Goal: Check status: Check status

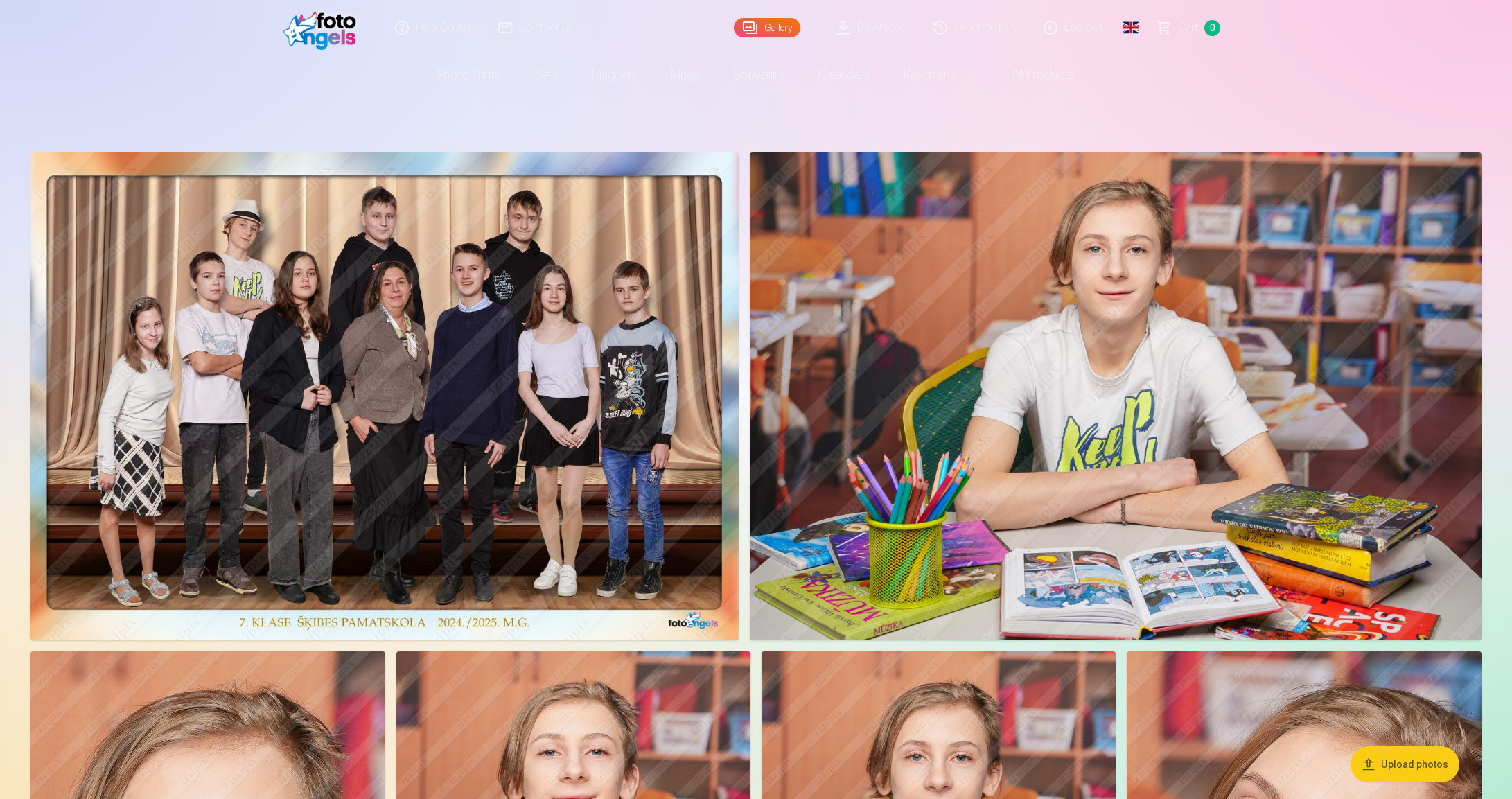
click at [976, 30] on link "Order history" at bounding box center [976, 28] width 110 height 56
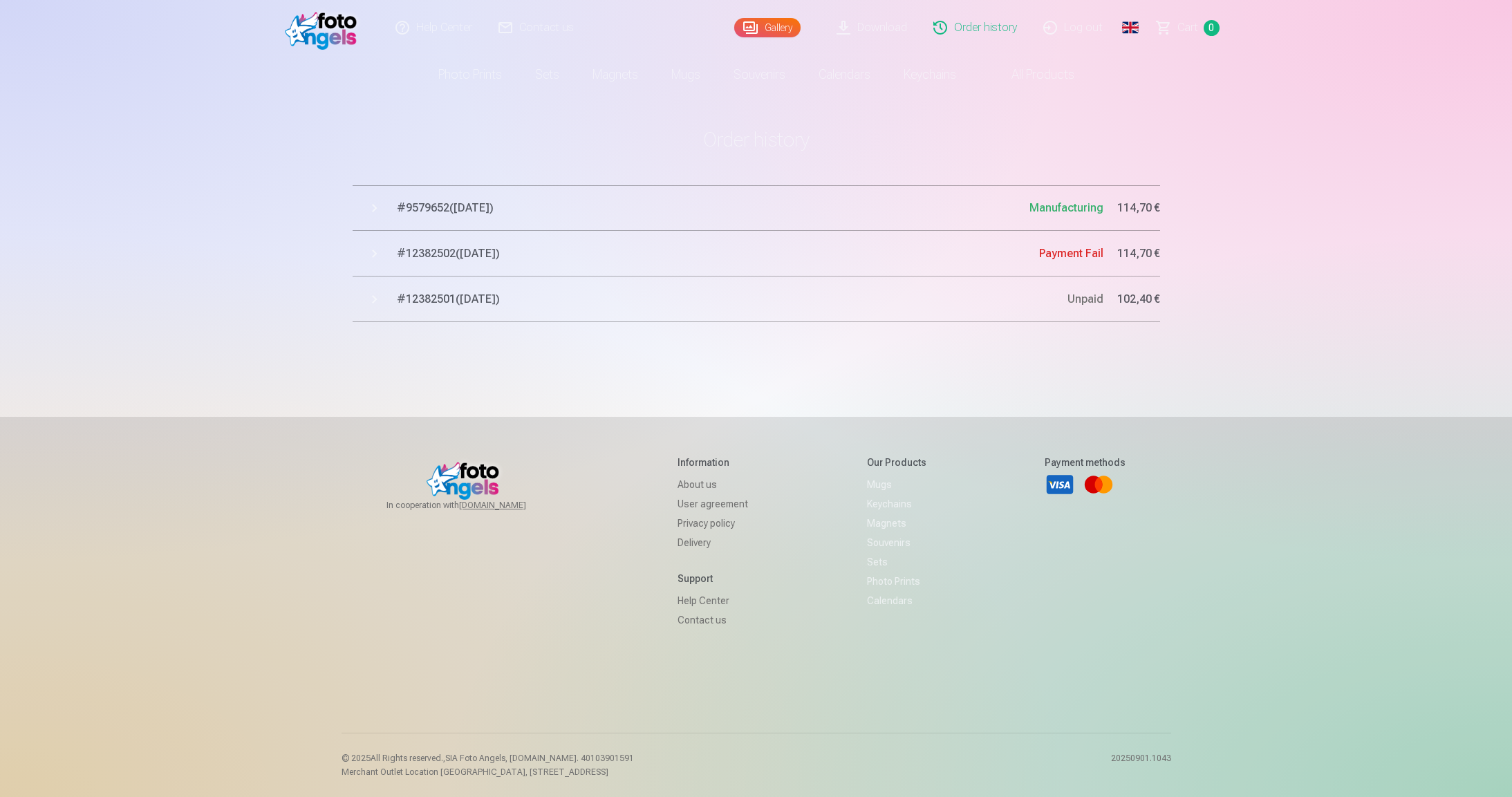
click at [468, 206] on span "# 9579652 ( 29.08.2025 )" at bounding box center [713, 208] width 632 height 17
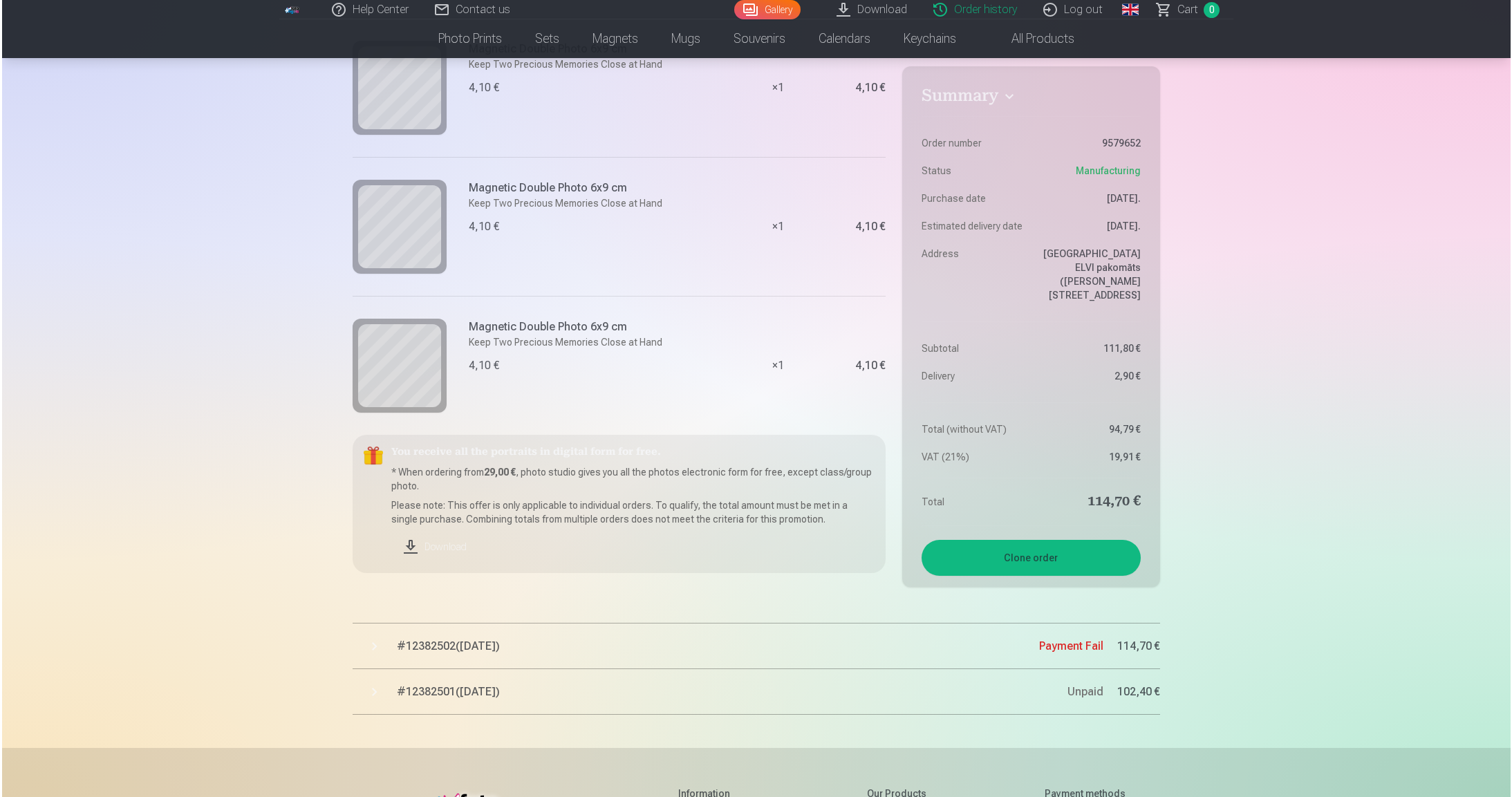
scroll to position [2610, 0]
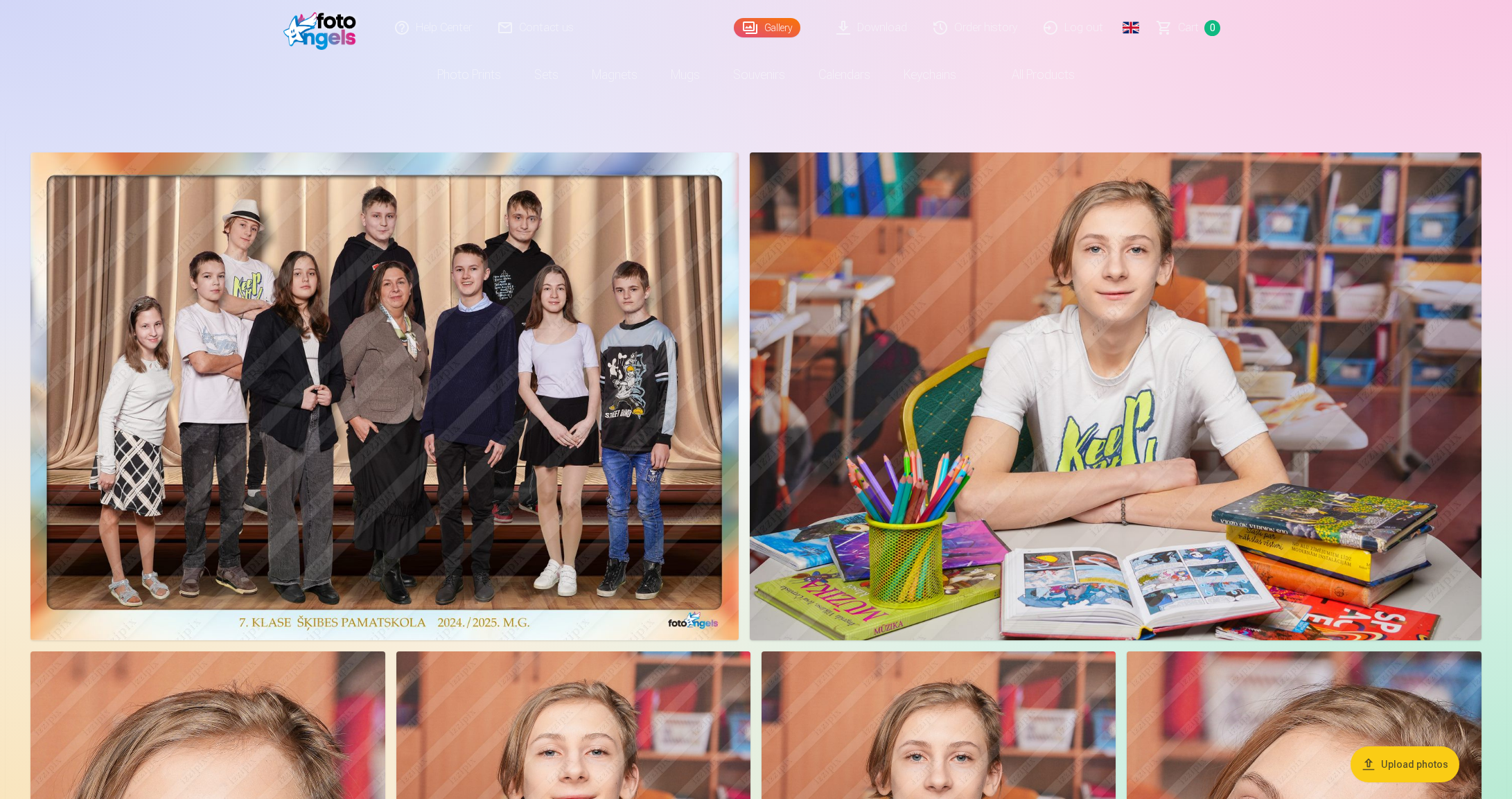
click at [625, 329] on img at bounding box center [384, 397] width 708 height 488
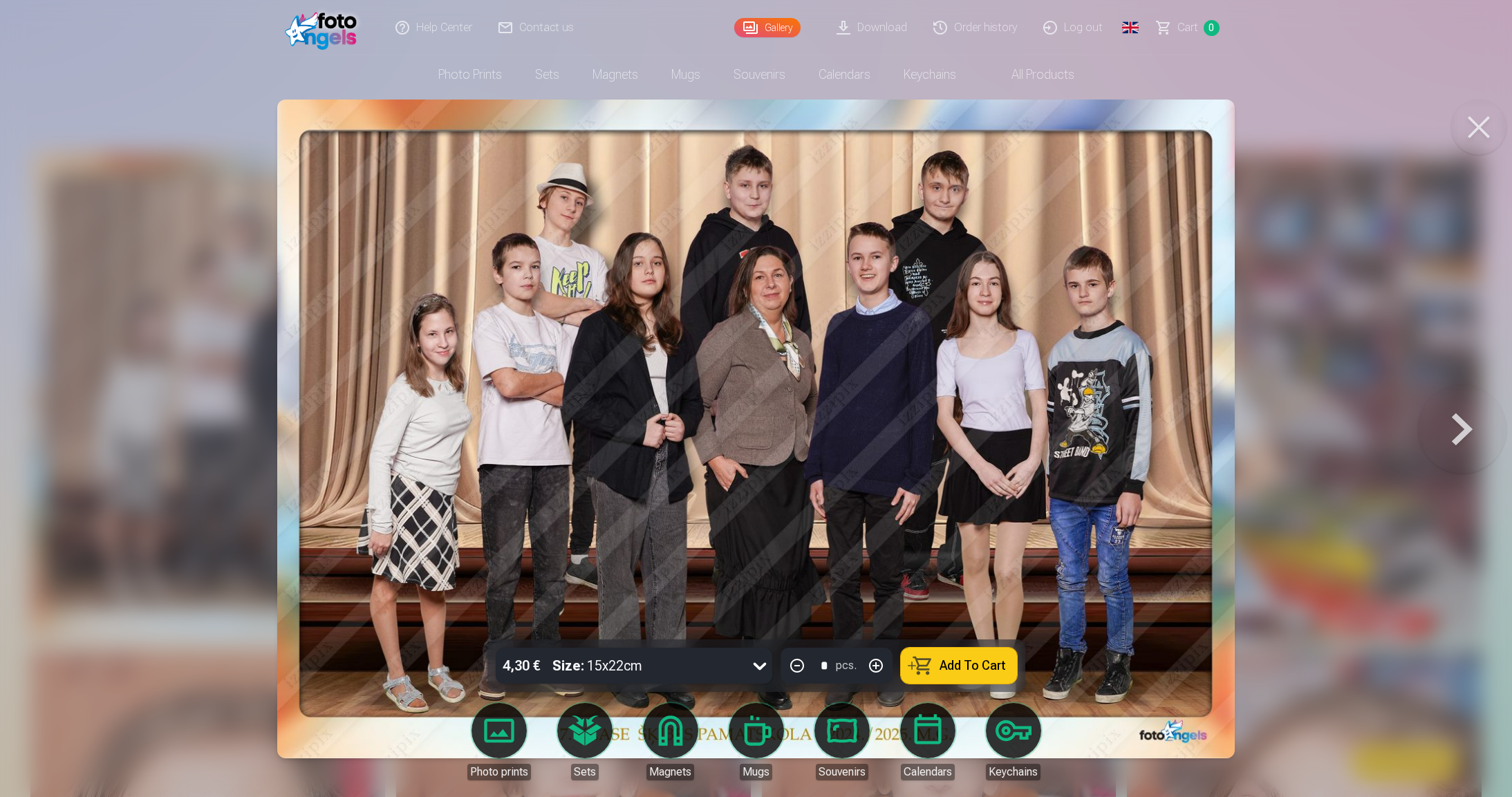
click at [994, 34] on link "Order history" at bounding box center [975, 28] width 110 height 55
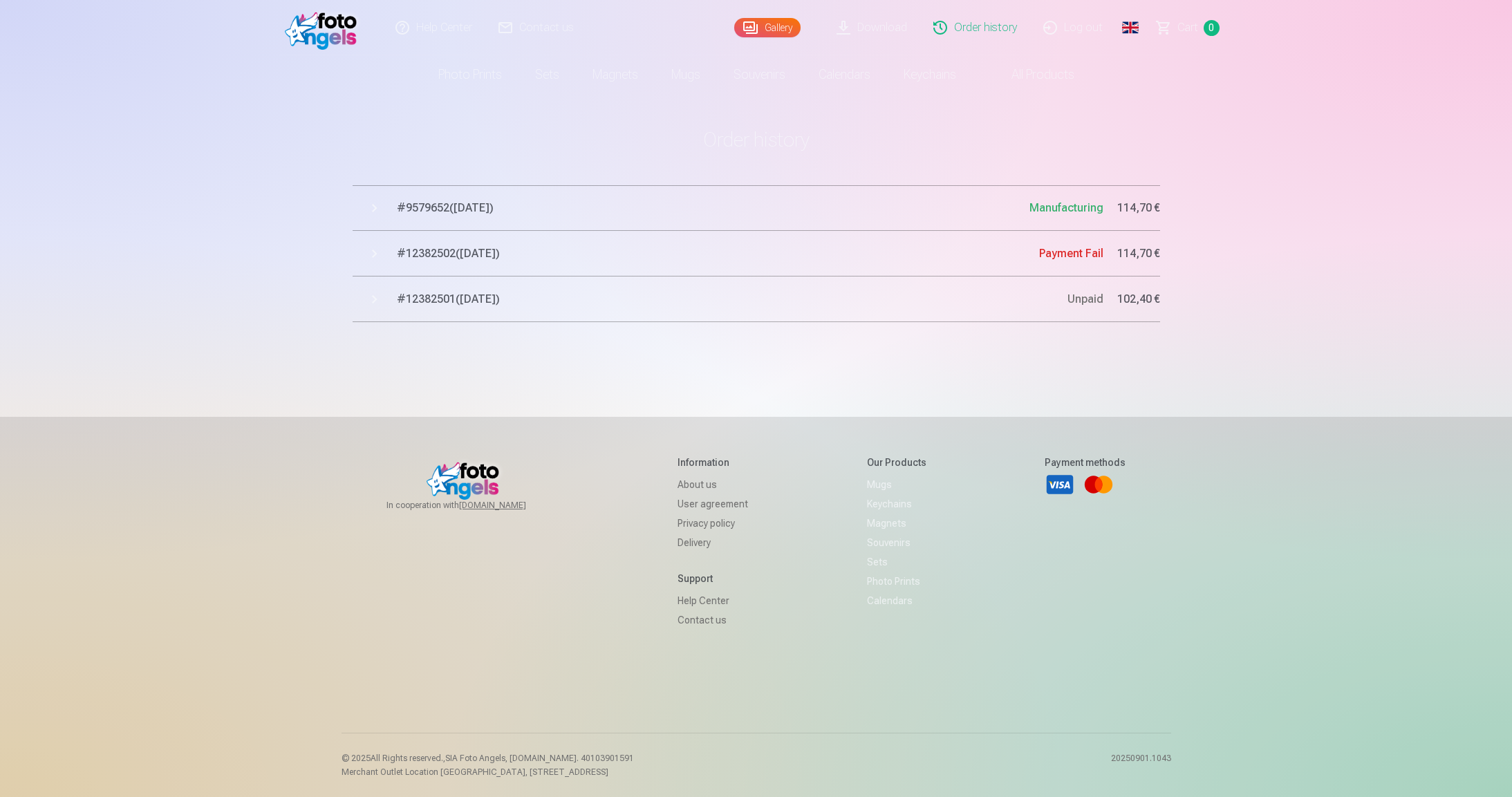
click at [509, 207] on span "# 9579652 ( 29.08.2025 )" at bounding box center [713, 208] width 632 height 17
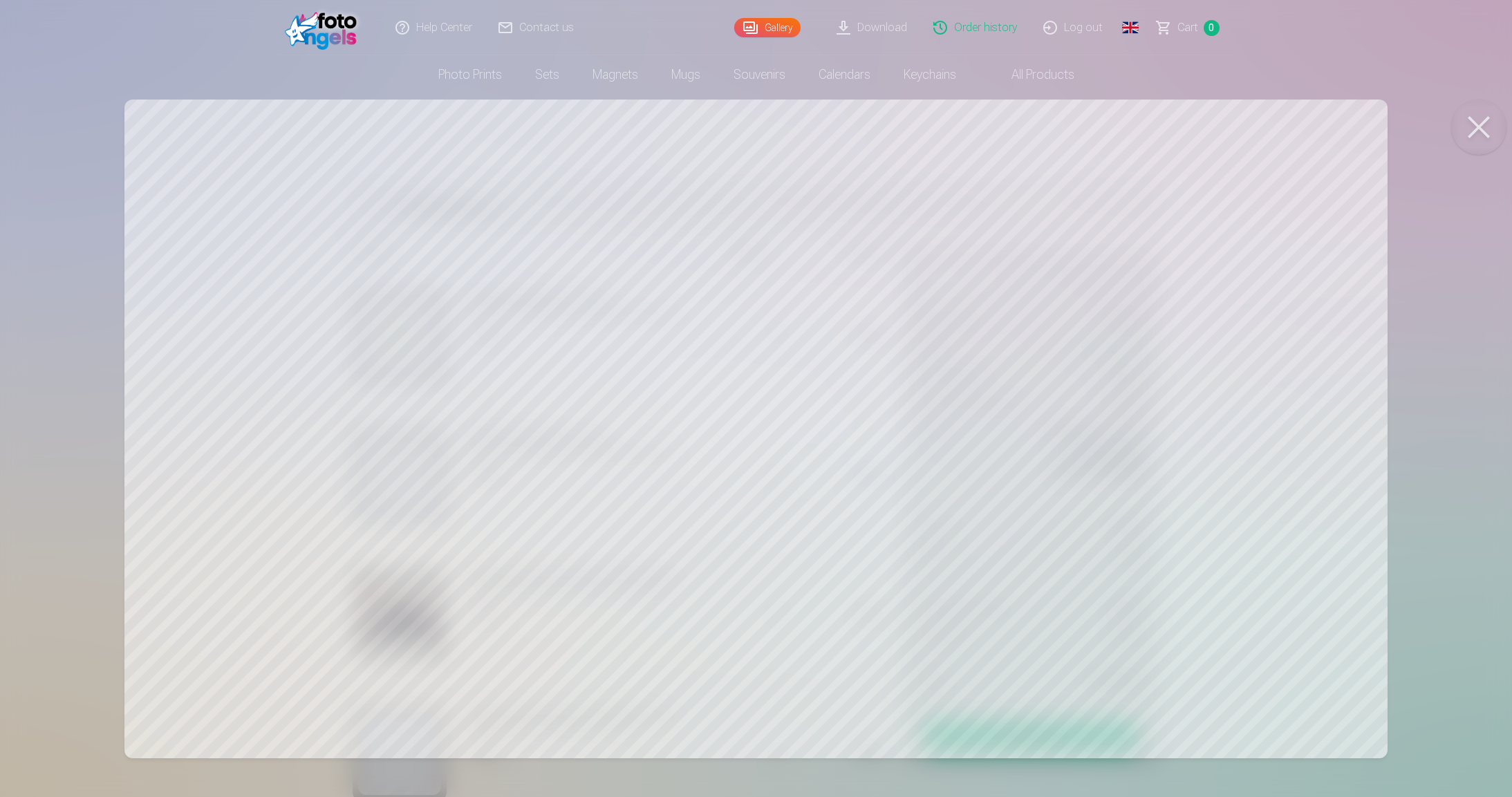
click at [1466, 141] on button at bounding box center [1479, 128] width 55 height 55
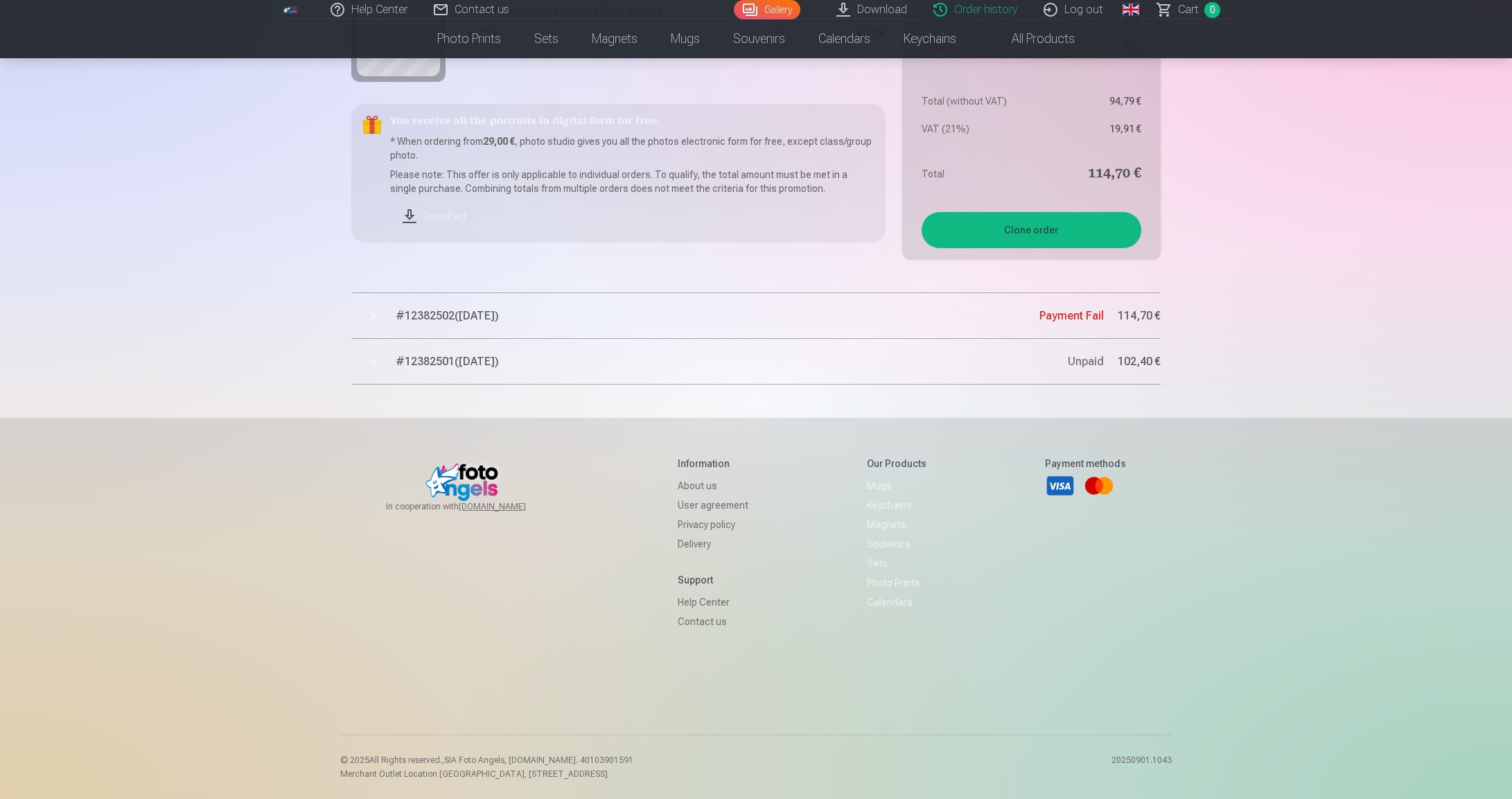
scroll to position [2696, 0]
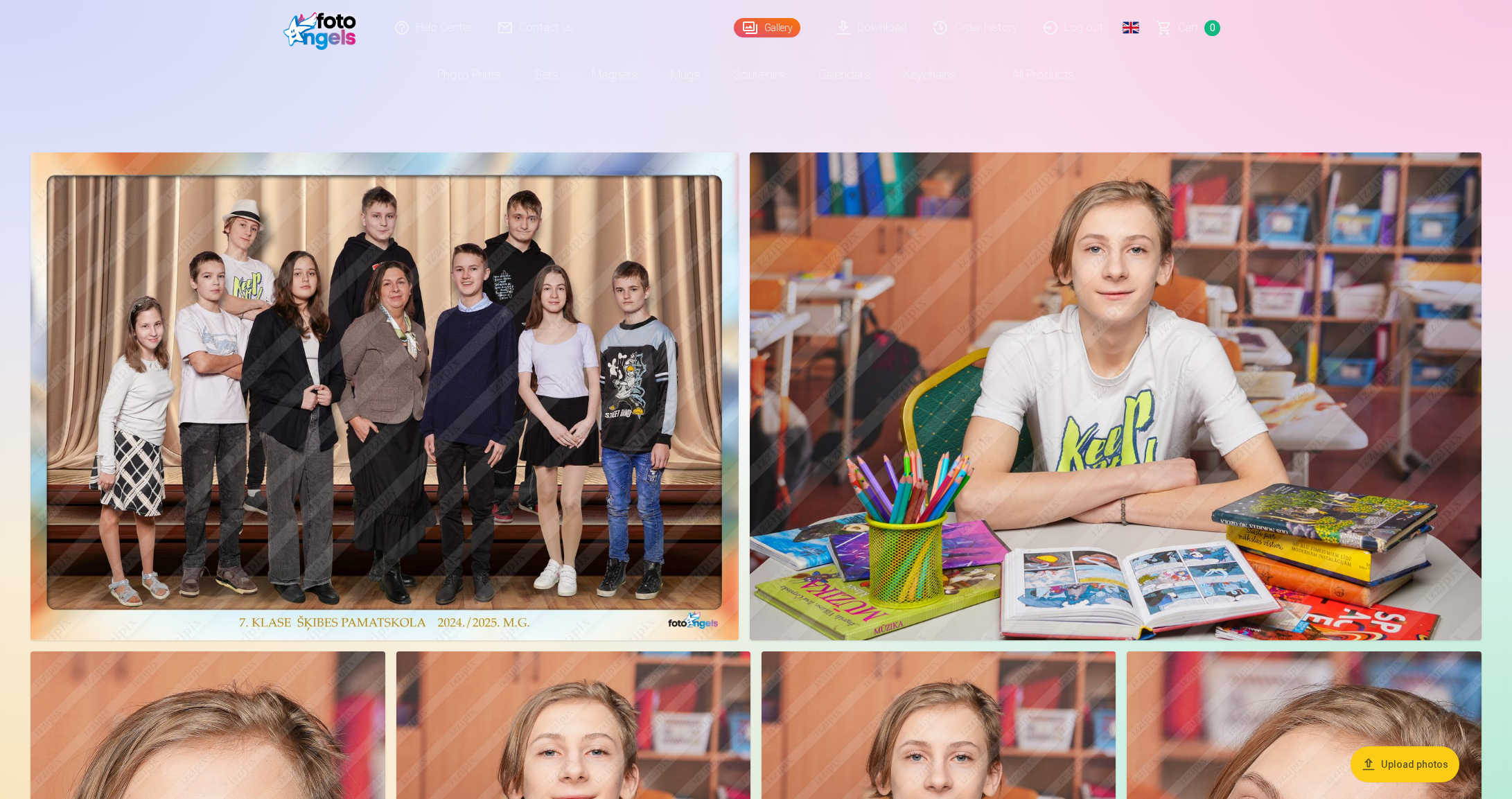
click at [983, 28] on link "Order history" at bounding box center [976, 28] width 110 height 56
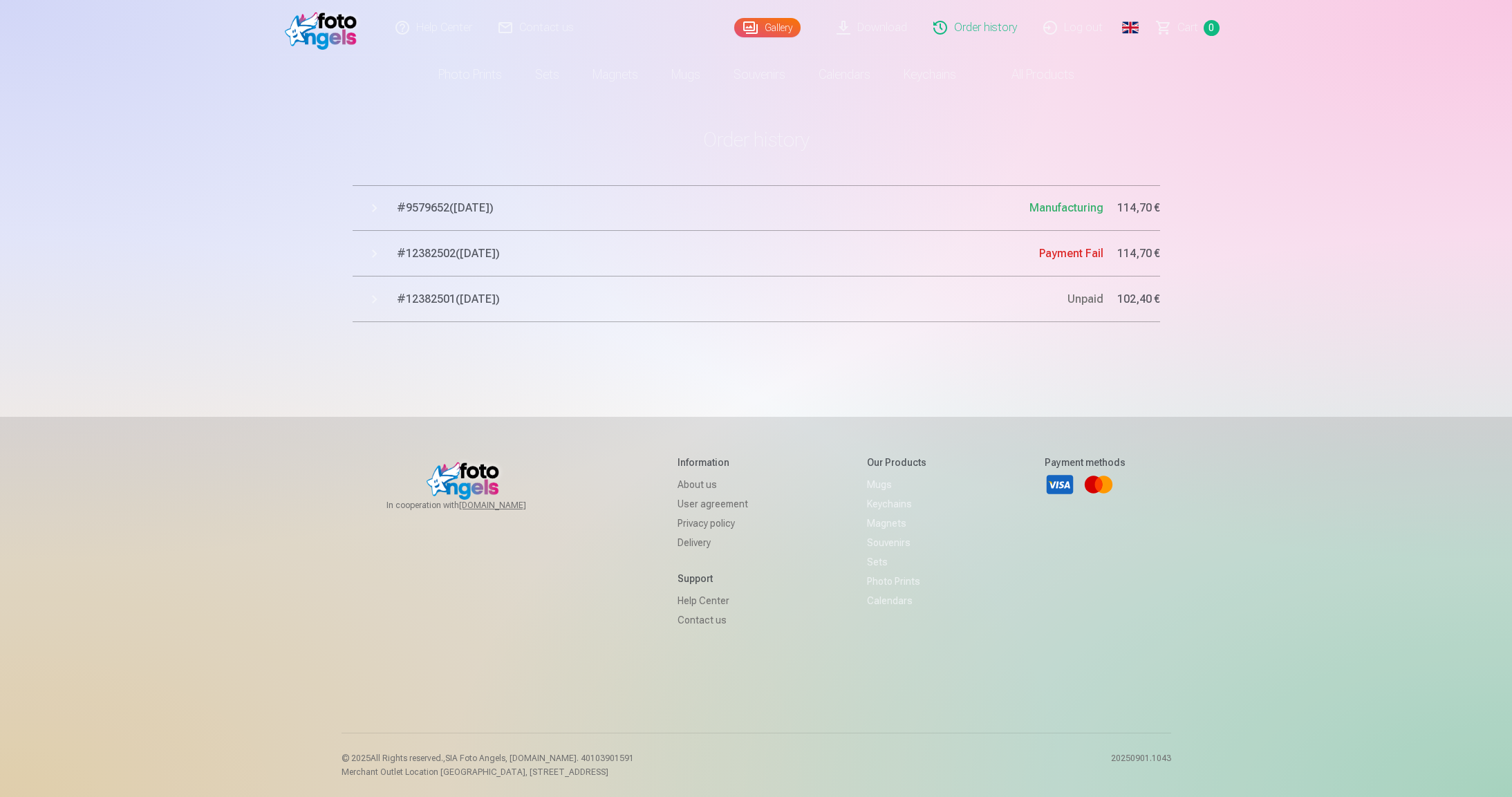
click at [487, 209] on span "# 9579652 ( 29.08.2025 )" at bounding box center [713, 208] width 632 height 17
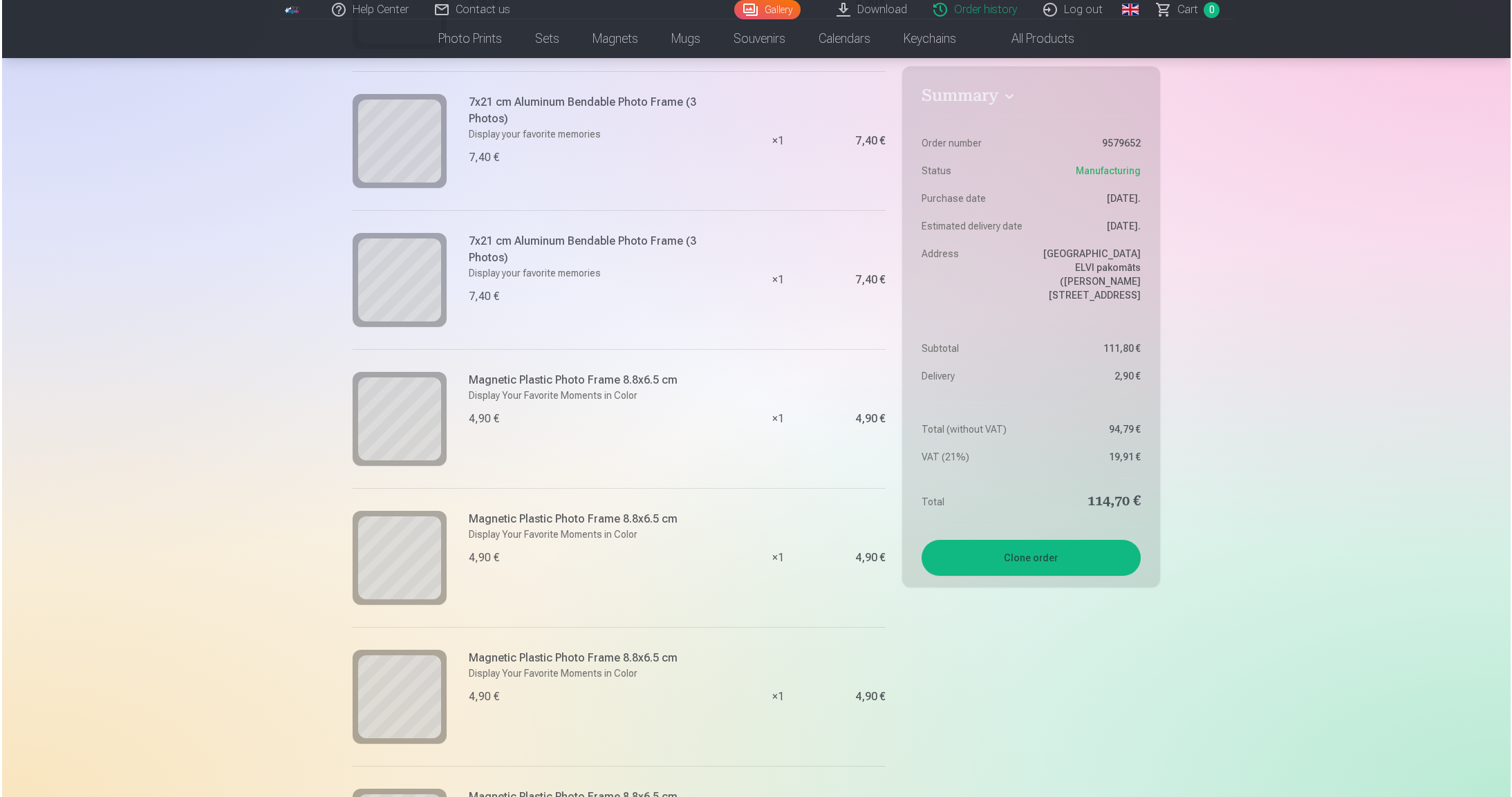
scroll to position [2774, 0]
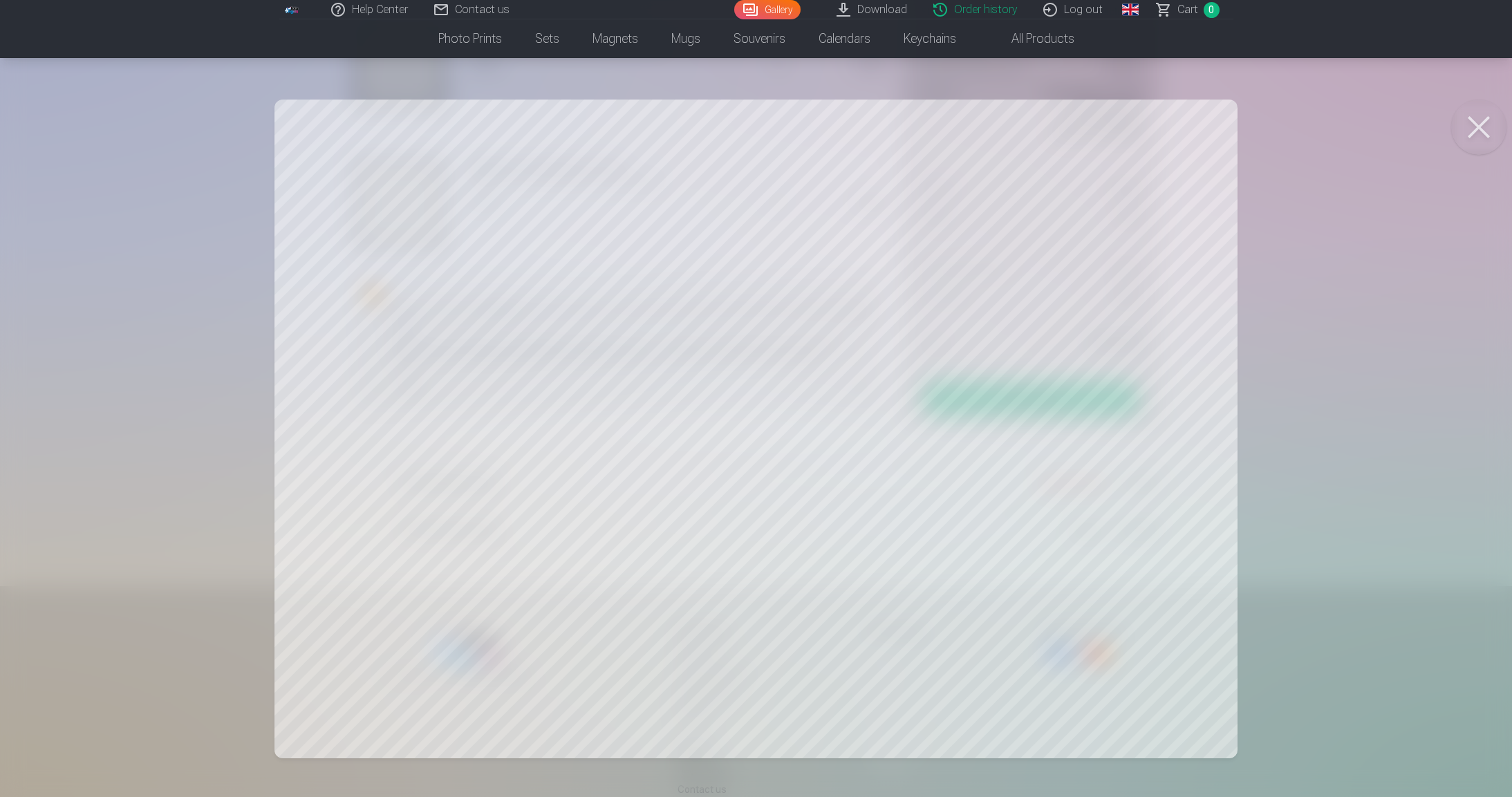
drag, startPoint x: 1121, startPoint y: 502, endPoint x: 1427, endPoint y: 79, distance: 522.1
click at [1427, 79] on div at bounding box center [756, 398] width 1512 height 797
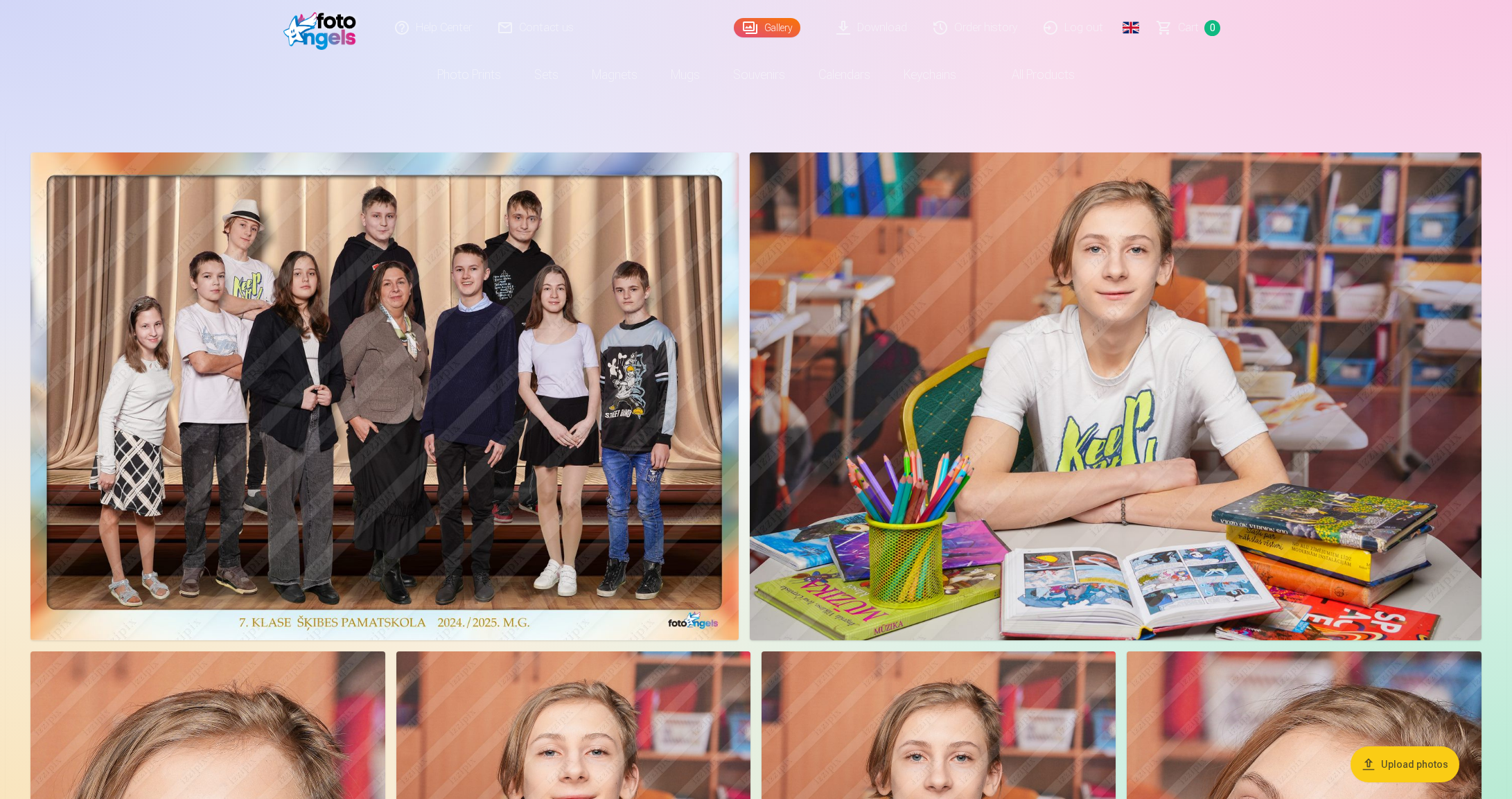
click at [977, 26] on link "Order history" at bounding box center [976, 28] width 110 height 56
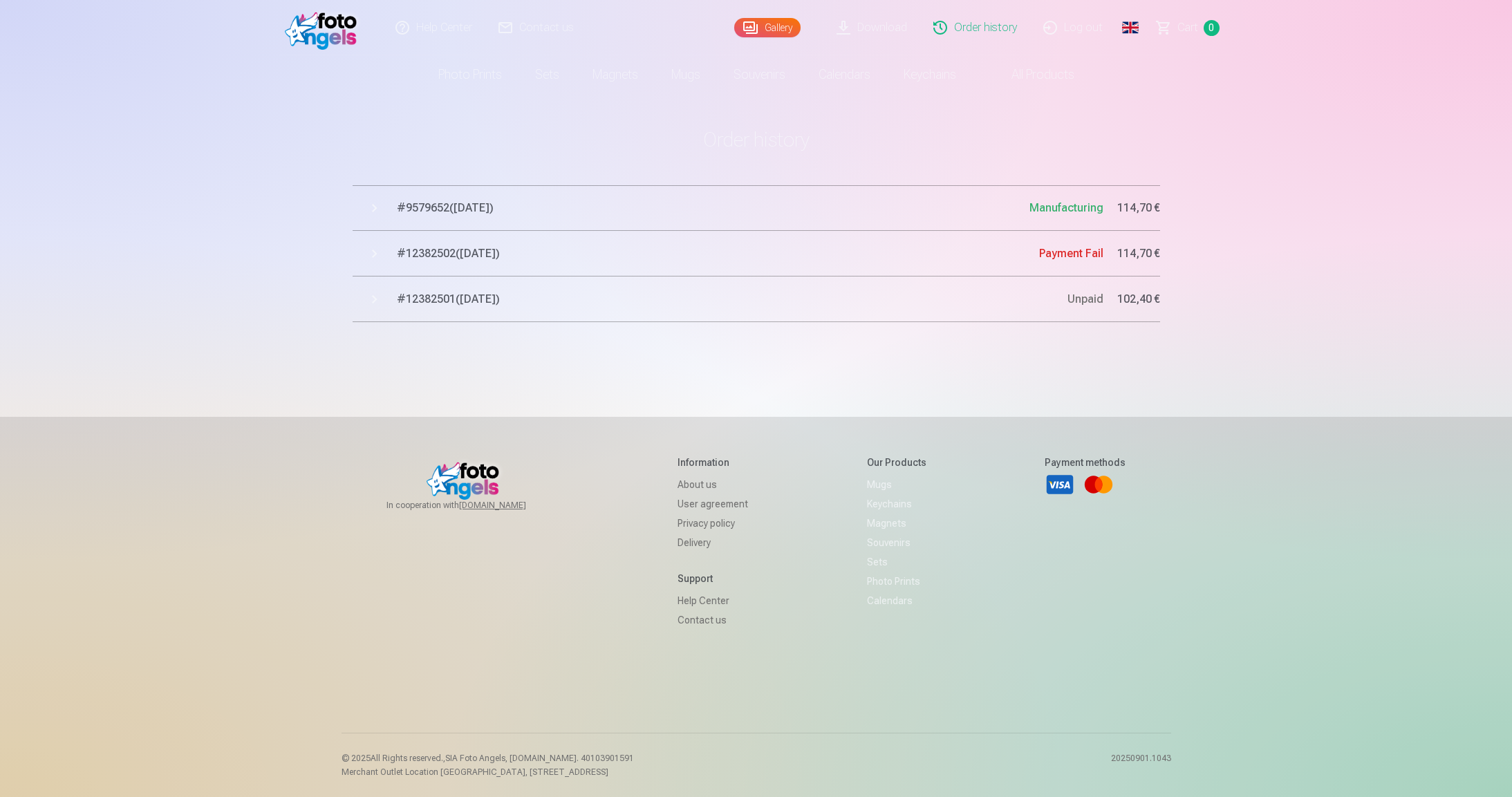
click at [1058, 216] on button "# 9579652 ( [DATE] ) Manufacturing 114,70 €" at bounding box center [756, 207] width 808 height 45
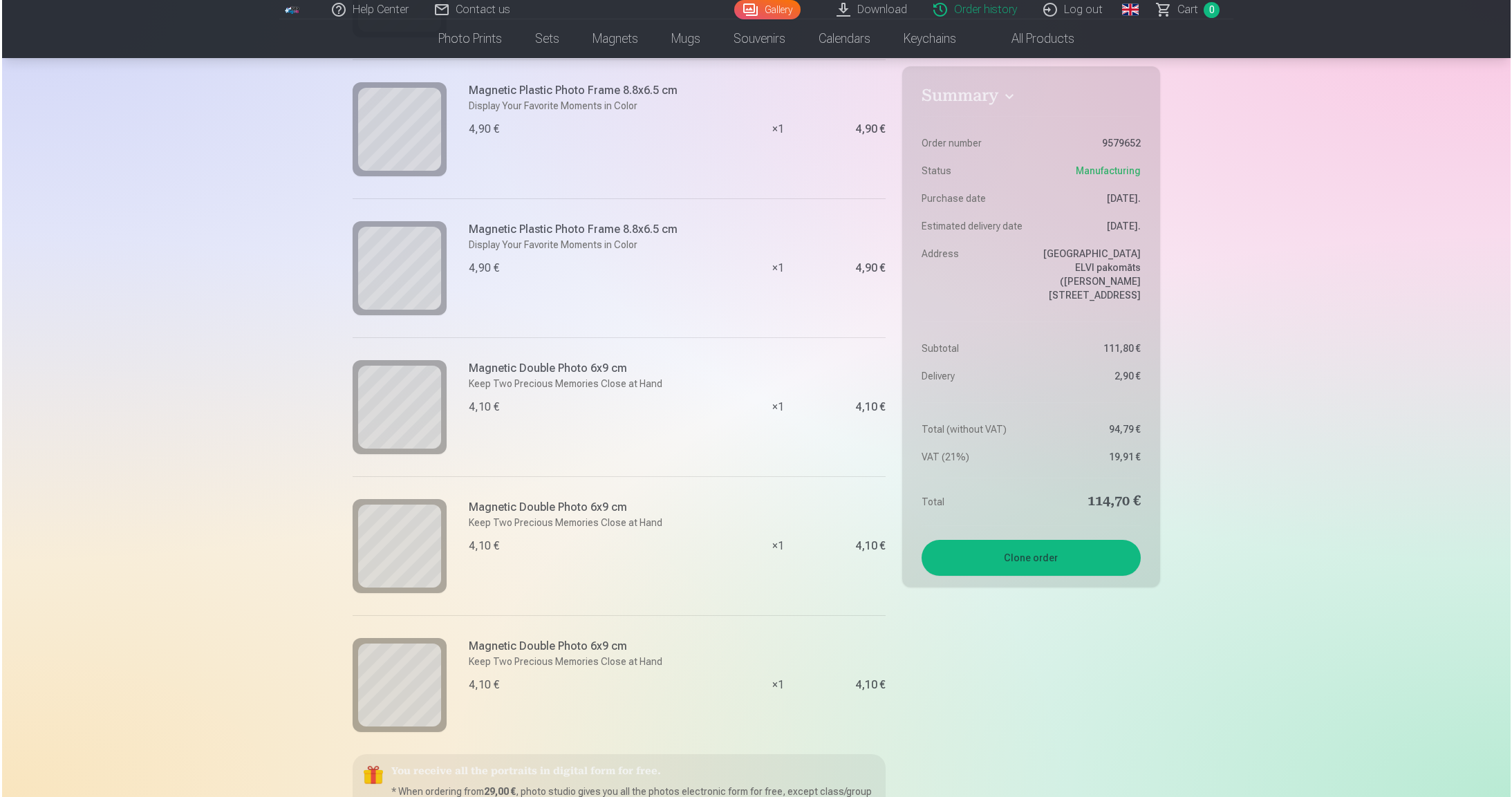
scroll to position [2358, 0]
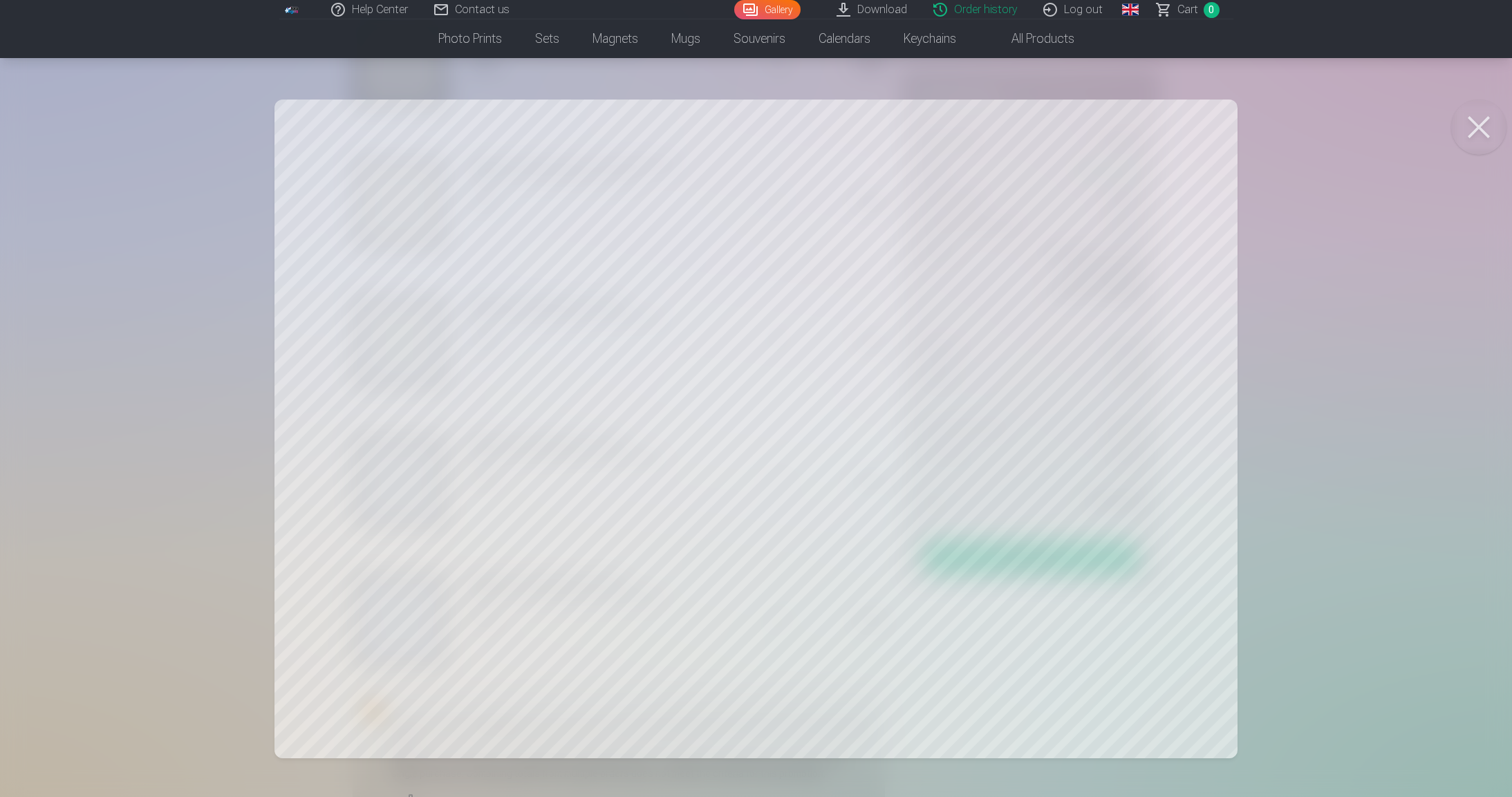
click at [104, 138] on div at bounding box center [756, 398] width 1512 height 797
